Goal: Check status: Check status

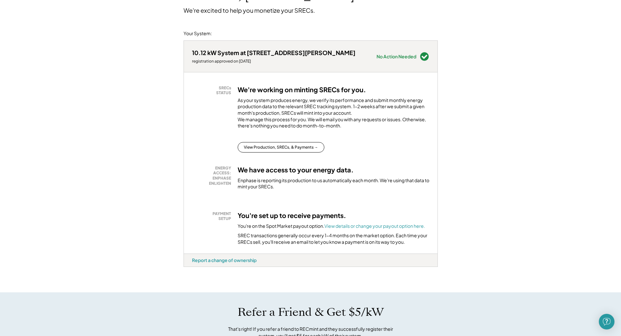
scroll to position [163, 0]
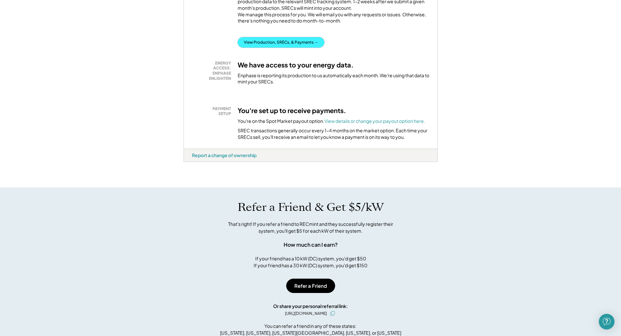
click at [291, 48] on button "View Production, SRECs, & Payments →" at bounding box center [281, 42] width 87 height 10
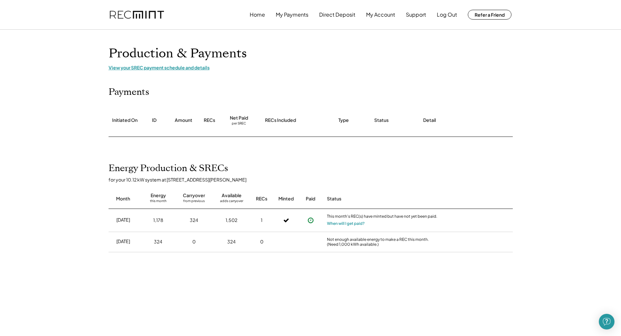
click at [172, 68] on div "View your SREC payment schedule and details" at bounding box center [311, 68] width 404 height 6
